Goal: Information Seeking & Learning: Learn about a topic

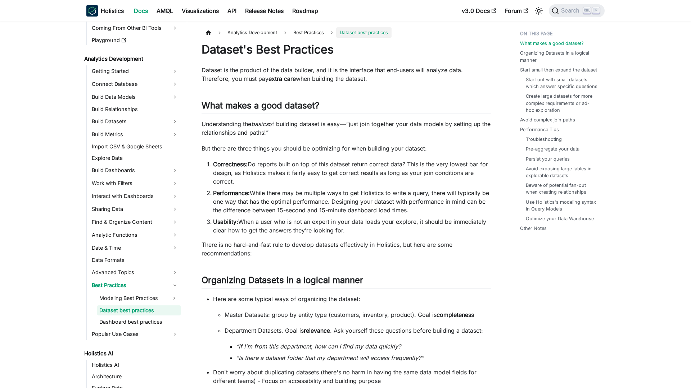
scroll to position [81, 0]
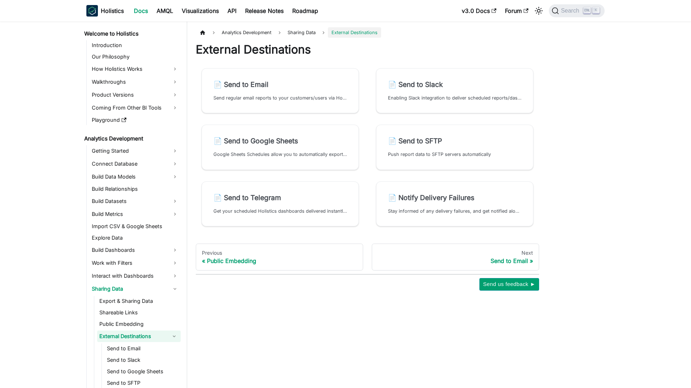
scroll to position [27, 0]
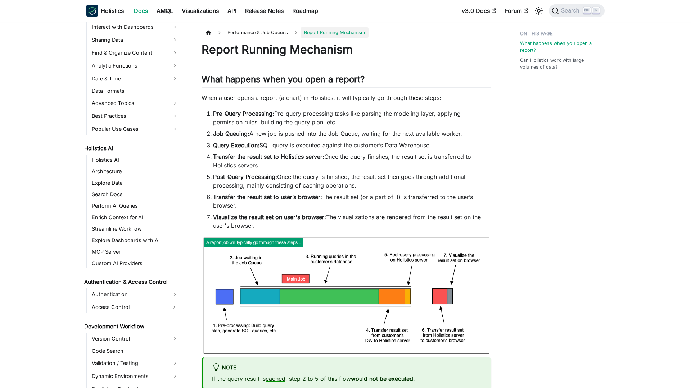
scroll to position [411, 0]
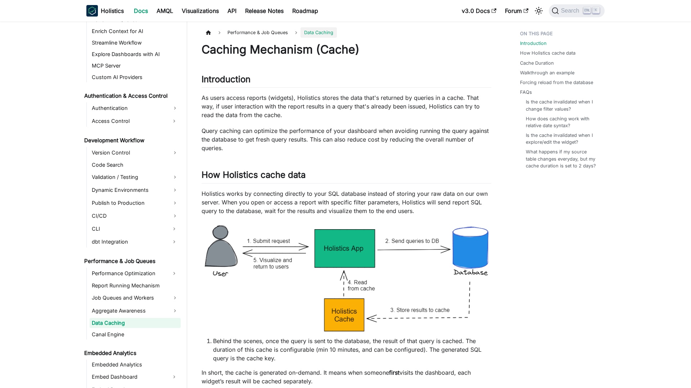
scroll to position [449, 0]
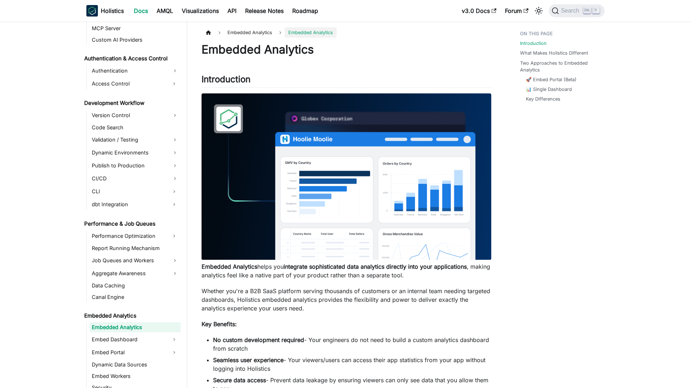
scroll to position [491, 0]
